Goal: Task Accomplishment & Management: Complete application form

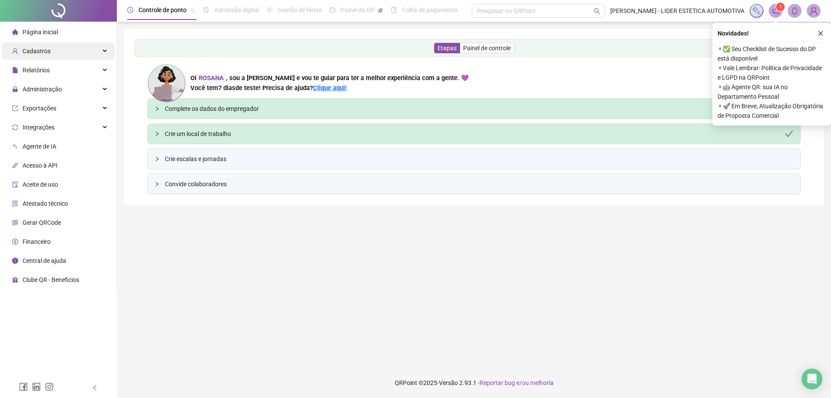
click at [42, 49] on span "Cadastros" at bounding box center [37, 51] width 28 height 7
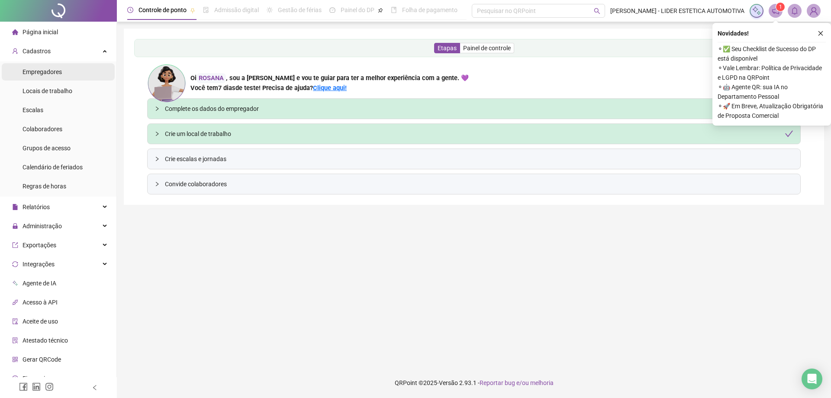
click at [36, 72] on span "Empregadores" at bounding box center [42, 71] width 39 height 7
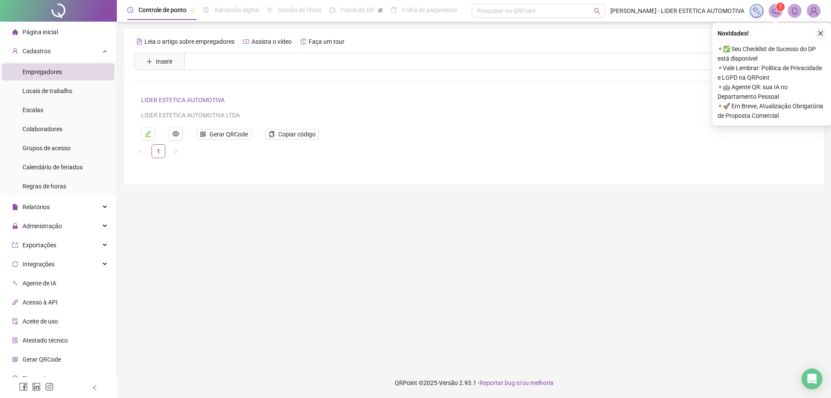
click at [447, 35] on icon "close" at bounding box center [820, 33] width 6 height 6
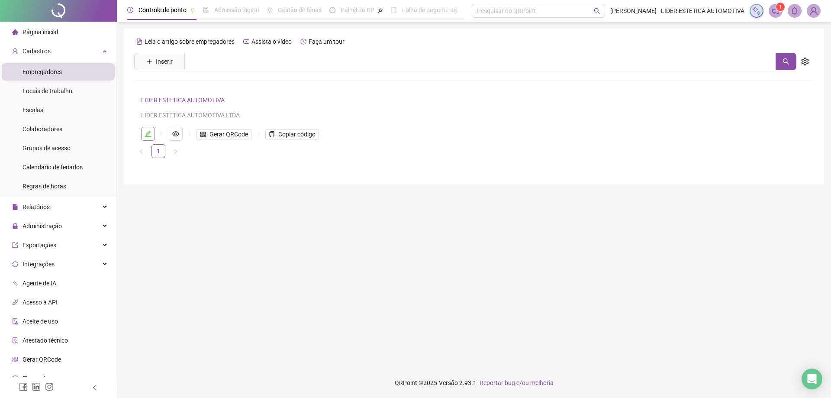
click at [148, 134] on icon "edit" at bounding box center [148, 134] width 6 height 6
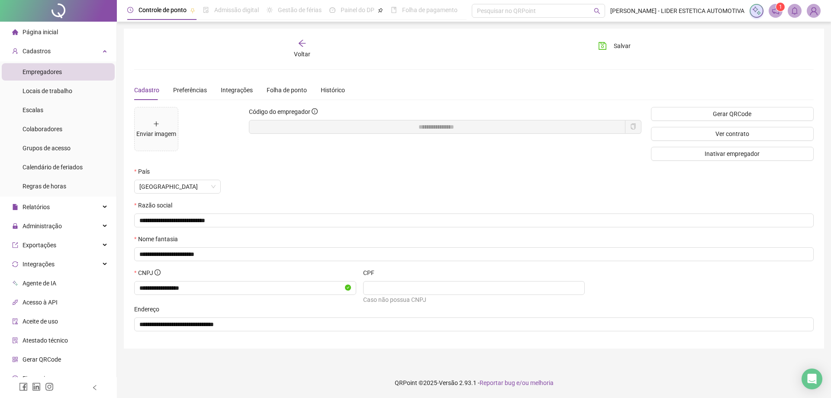
click at [53, 71] on span "Empregadores" at bounding box center [42, 71] width 39 height 7
click at [305, 47] on icon "arrow-left" at bounding box center [302, 43] width 9 height 9
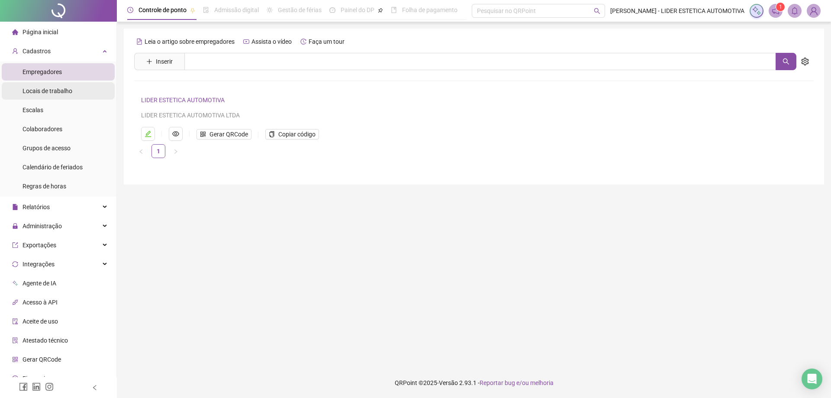
click at [59, 88] on span "Locais de trabalho" at bounding box center [48, 90] width 50 height 7
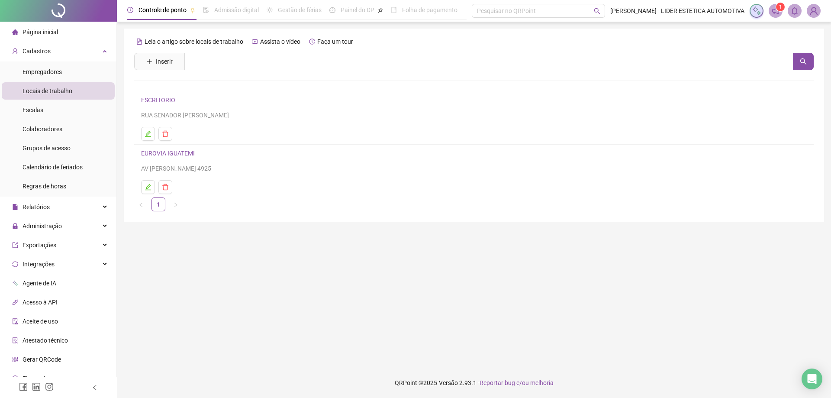
click at [168, 154] on link "EUROVIA IGUATEMI" at bounding box center [168, 153] width 54 height 7
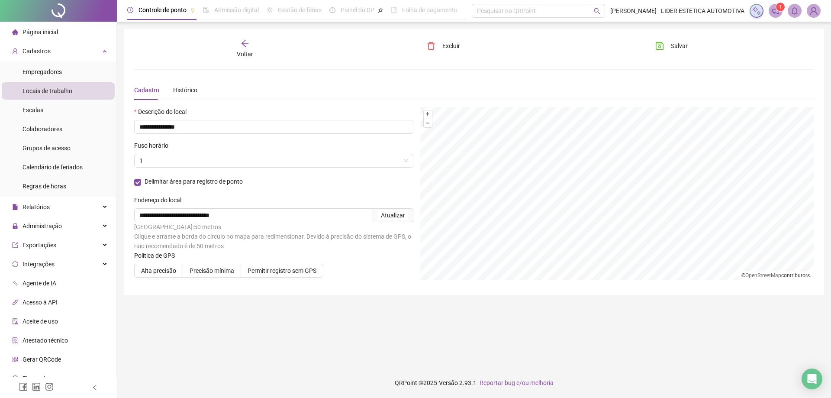
click at [243, 44] on icon "arrow-left" at bounding box center [244, 43] width 7 height 7
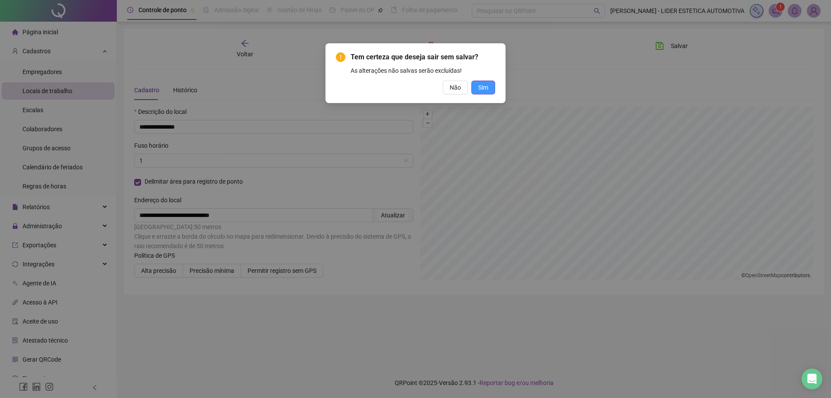
click at [447, 88] on button "Sim" at bounding box center [483, 87] width 24 height 14
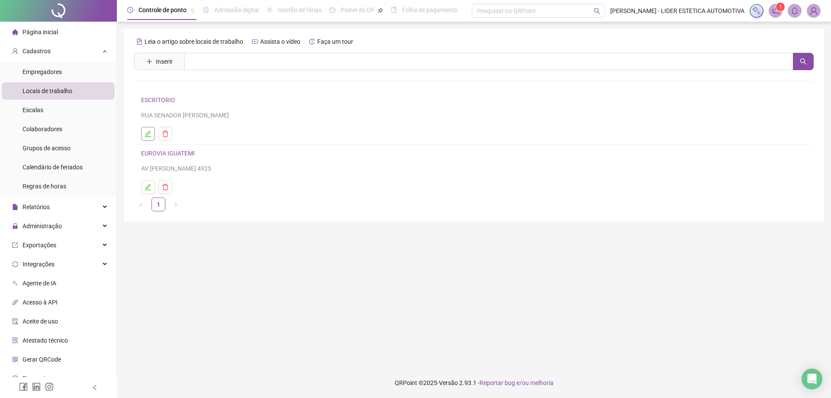
click at [145, 133] on icon "edit" at bounding box center [148, 133] width 7 height 7
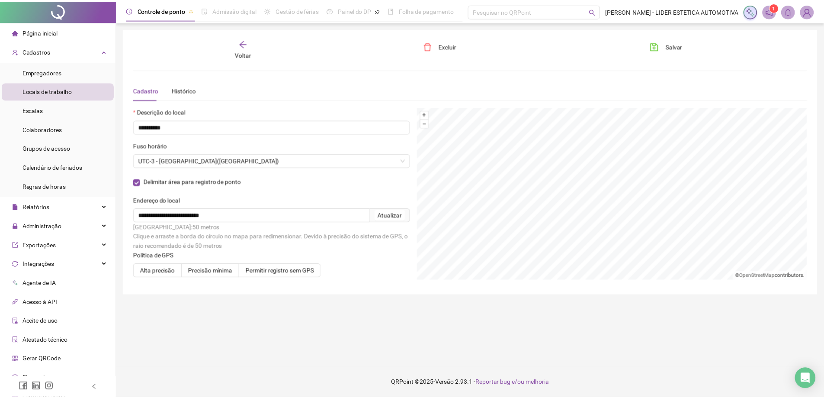
scroll to position [29, 0]
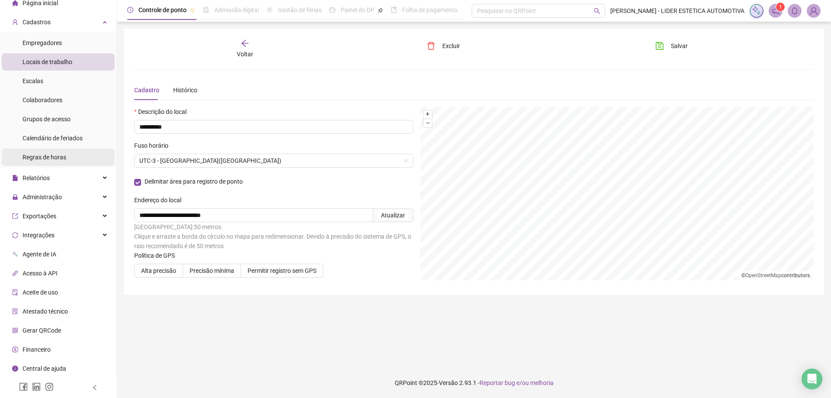
click at [50, 158] on span "Regras de horas" at bounding box center [45, 157] width 44 height 7
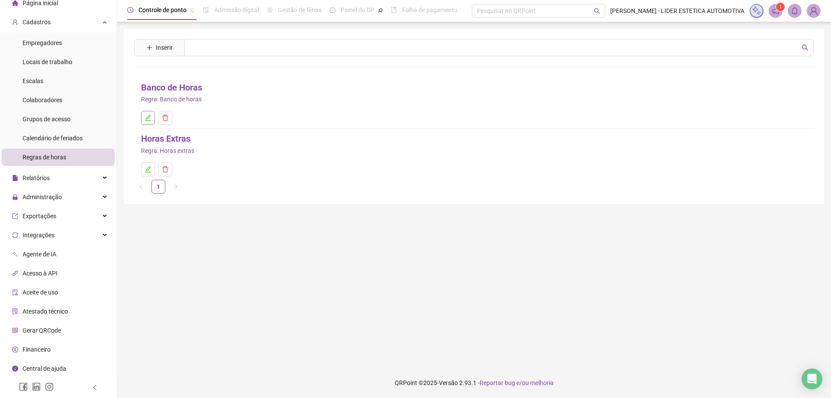
click at [151, 119] on icon "edit" at bounding box center [148, 117] width 7 height 7
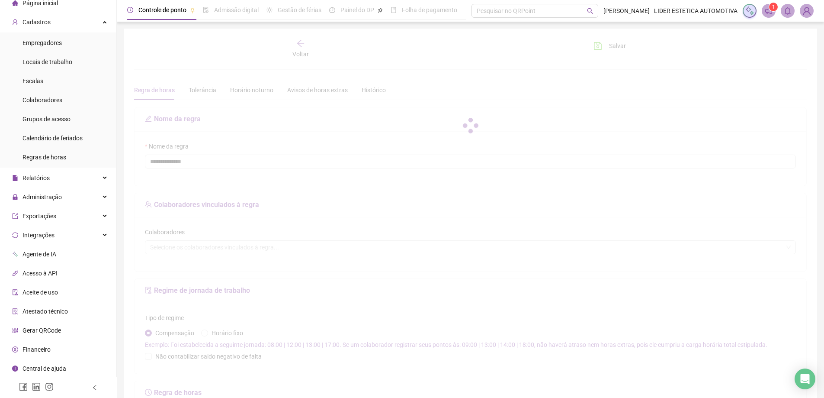
type input "**********"
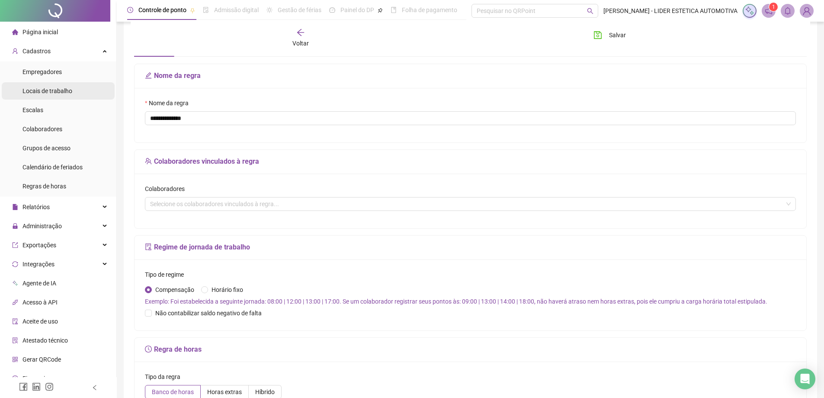
click at [59, 93] on span "Locais de trabalho" at bounding box center [48, 90] width 50 height 7
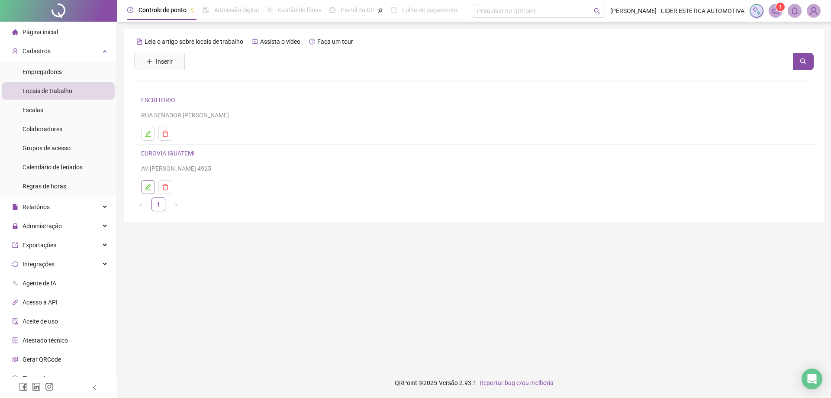
click at [149, 184] on icon "edit" at bounding box center [148, 186] width 7 height 7
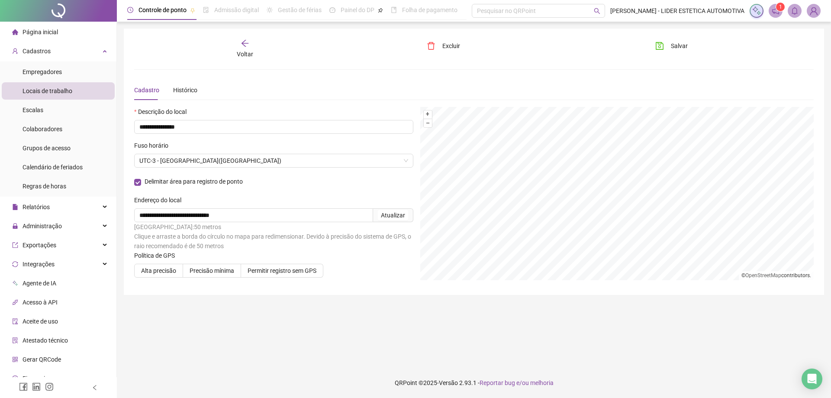
scroll to position [29, 0]
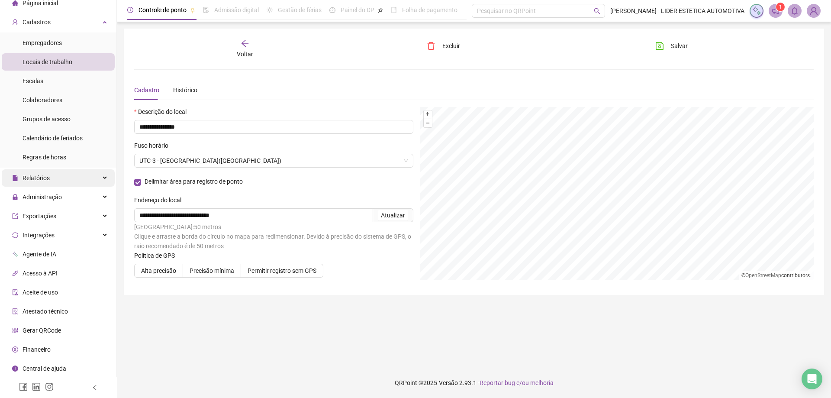
click at [55, 180] on div "Relatórios" at bounding box center [58, 177] width 113 height 17
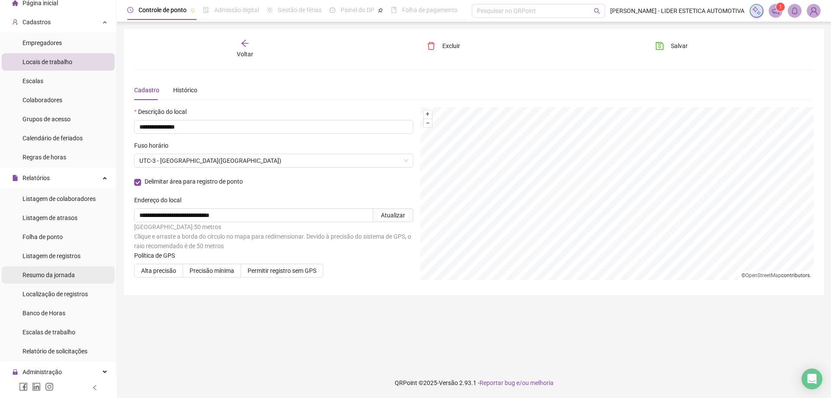
scroll to position [72, 0]
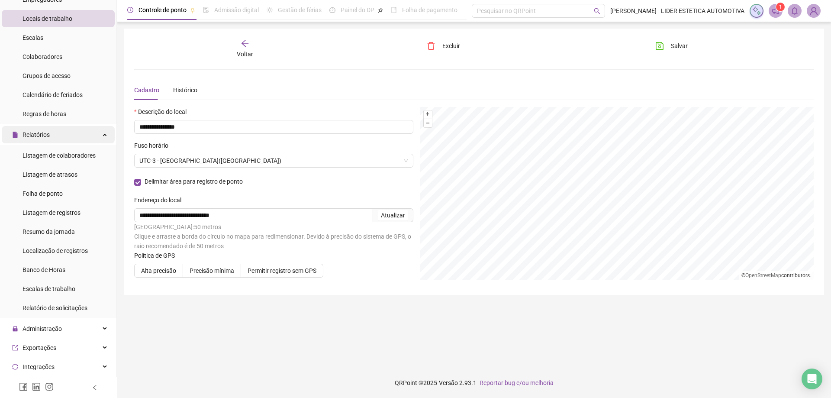
click at [97, 134] on div "Relatórios" at bounding box center [58, 134] width 113 height 17
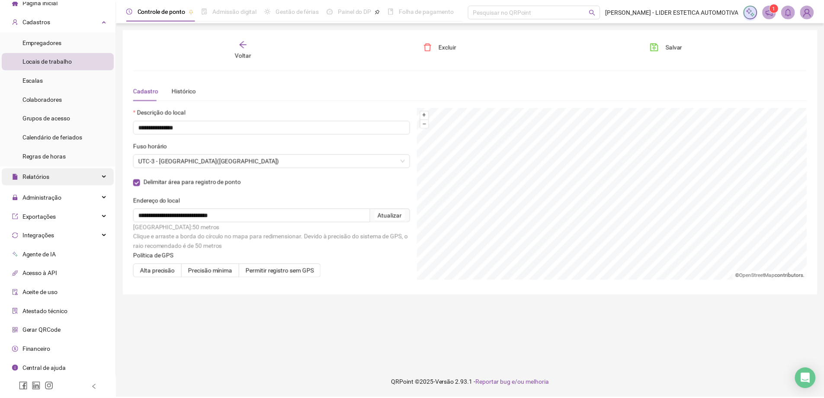
scroll to position [29, 0]
click at [75, 215] on div "Exportações" at bounding box center [58, 215] width 113 height 17
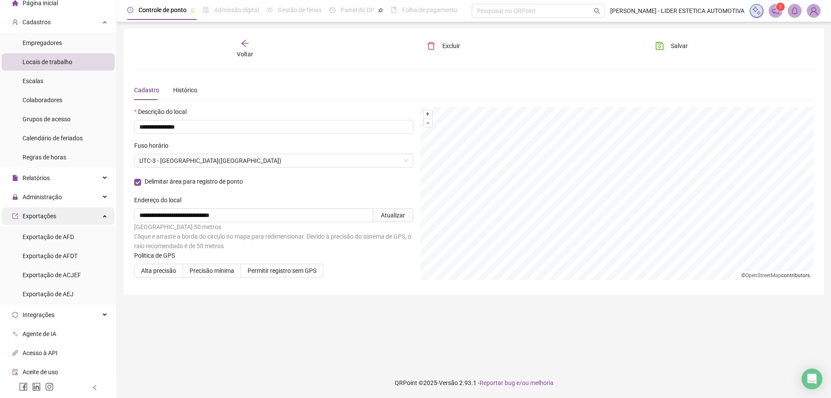
click at [68, 217] on div "Exportações" at bounding box center [58, 215] width 113 height 17
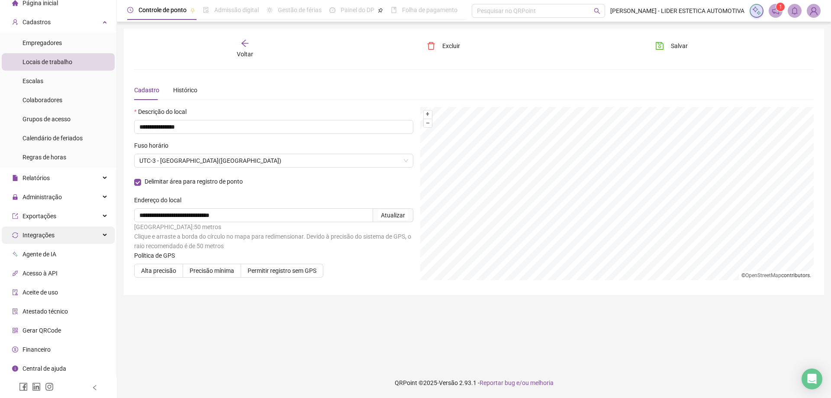
click at [58, 238] on div "Integrações" at bounding box center [58, 234] width 113 height 17
click at [55, 236] on div "Integrações" at bounding box center [58, 234] width 113 height 17
click at [43, 307] on span "Gerar QRCode" at bounding box center [42, 330] width 39 height 7
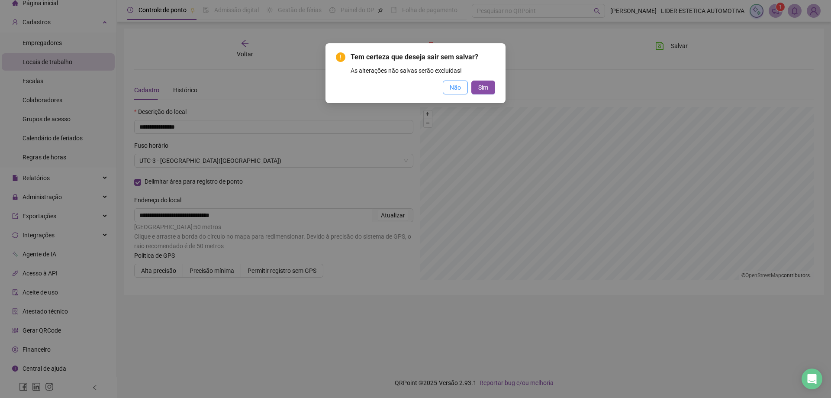
click at [447, 85] on span "Não" at bounding box center [455, 88] width 11 height 10
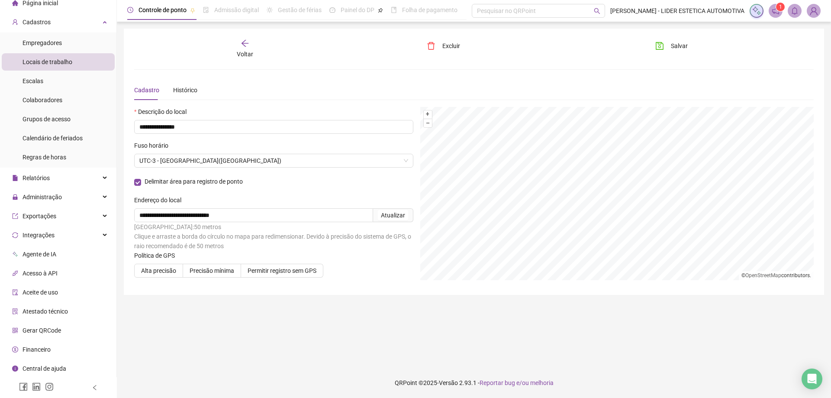
click at [44, 307] on span "Gerar QRCode" at bounding box center [42, 330] width 39 height 7
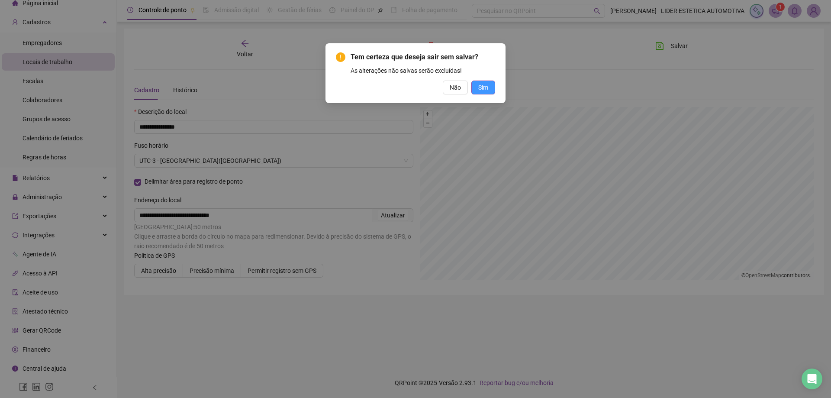
click at [447, 89] on span "Sim" at bounding box center [483, 88] width 10 height 10
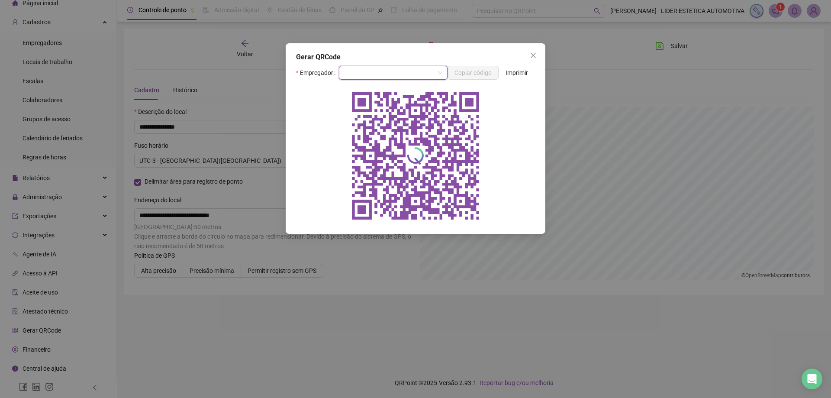
click at [439, 71] on span at bounding box center [393, 72] width 98 height 13
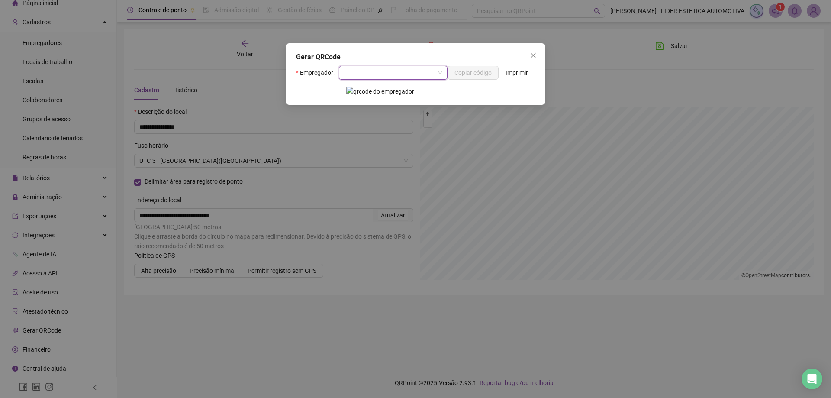
click at [439, 71] on span at bounding box center [393, 72] width 98 height 13
click at [447, 52] on icon "close" at bounding box center [533, 55] width 7 height 7
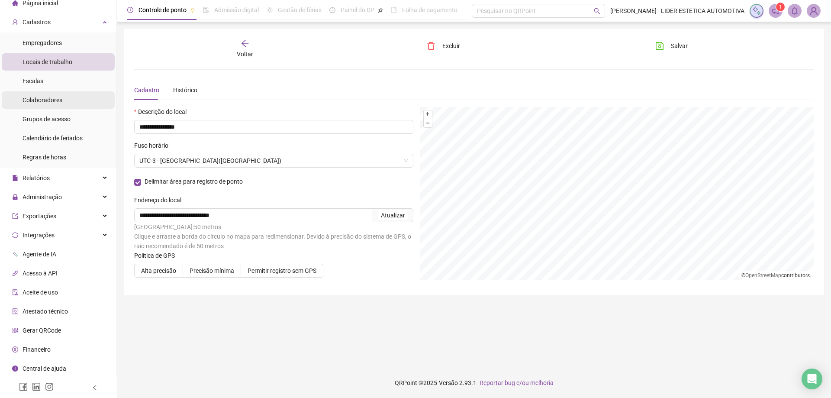
click at [49, 98] on span "Colaboradores" at bounding box center [43, 99] width 40 height 7
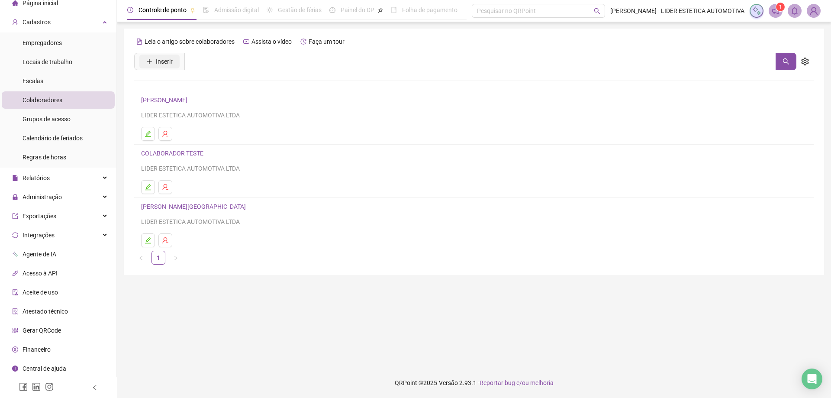
click at [168, 63] on span "Inserir" at bounding box center [164, 62] width 17 height 10
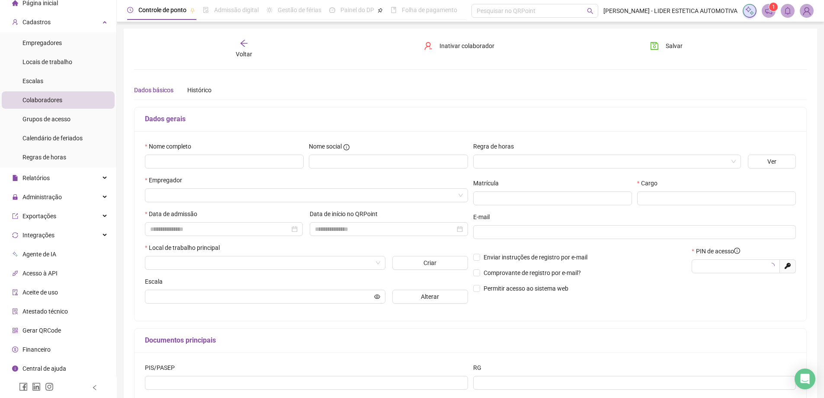
type input "*****"
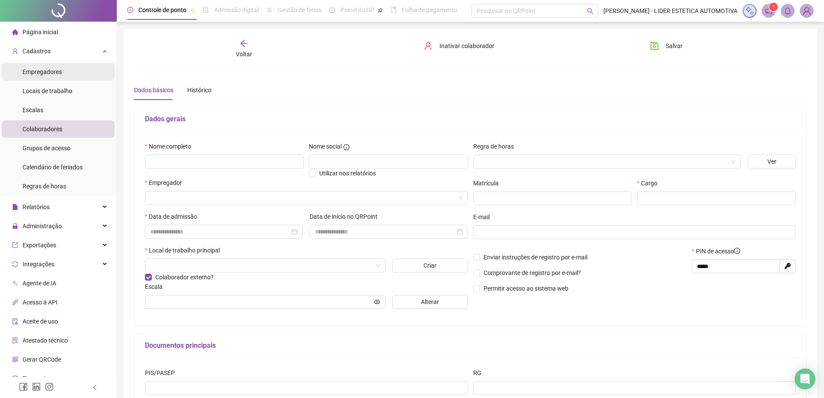
click at [58, 73] on span "Empregadores" at bounding box center [42, 71] width 39 height 7
